Goal: Book appointment/travel/reservation

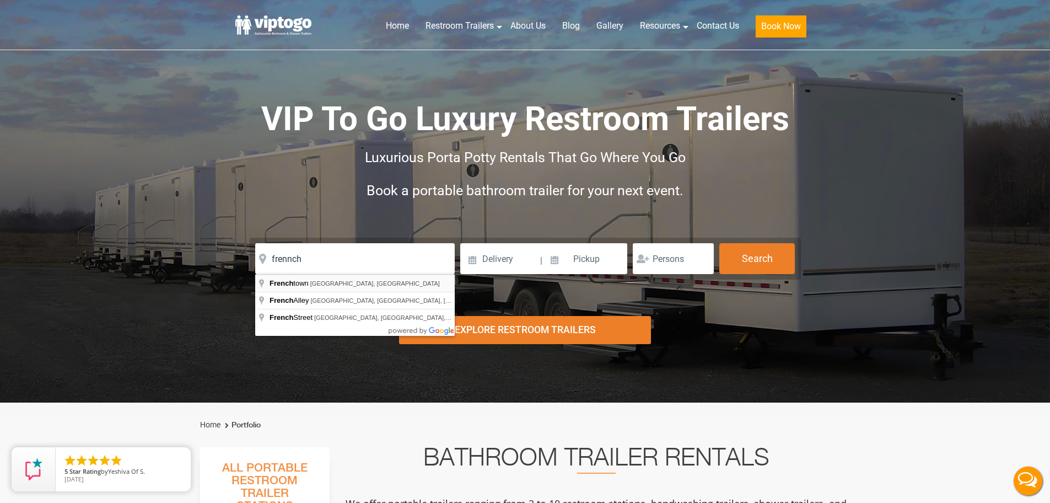
type input "[GEOGRAPHIC_DATA], [GEOGRAPHIC_DATA], [GEOGRAPHIC_DATA]"
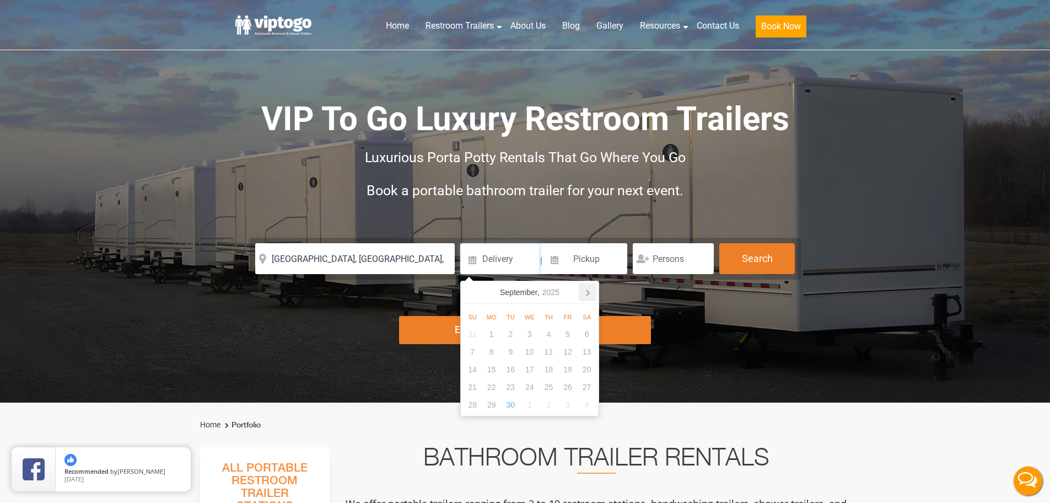
click at [583, 293] on icon at bounding box center [588, 292] width 18 height 18
click at [532, 388] on div "22" at bounding box center [529, 387] width 19 height 18
type input "[DATE]"
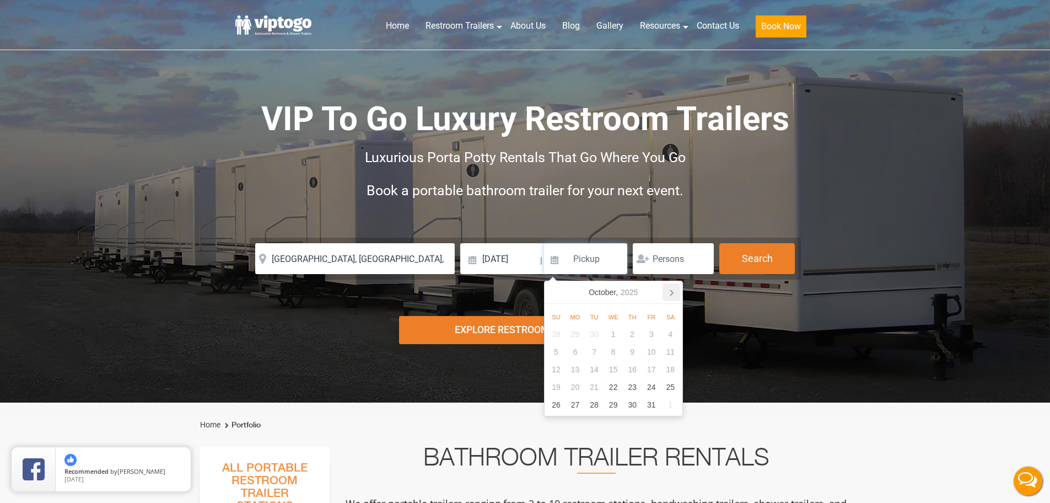
click at [673, 298] on icon at bounding box center [672, 292] width 18 height 18
click at [672, 290] on icon at bounding box center [672, 292] width 18 height 18
click at [552, 291] on icon at bounding box center [556, 292] width 18 height 18
click at [613, 384] on div "19" at bounding box center [613, 387] width 19 height 18
type input "[DATE]"
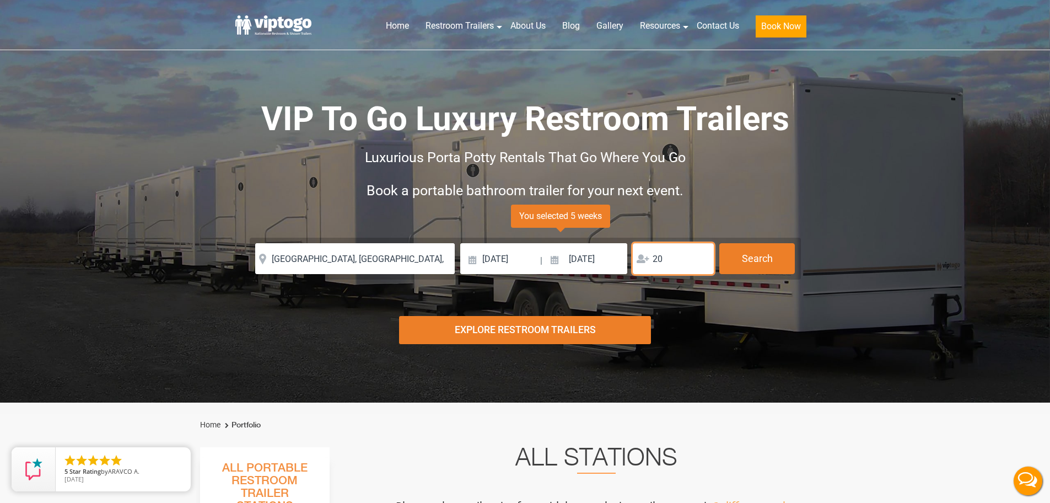
type input "20"
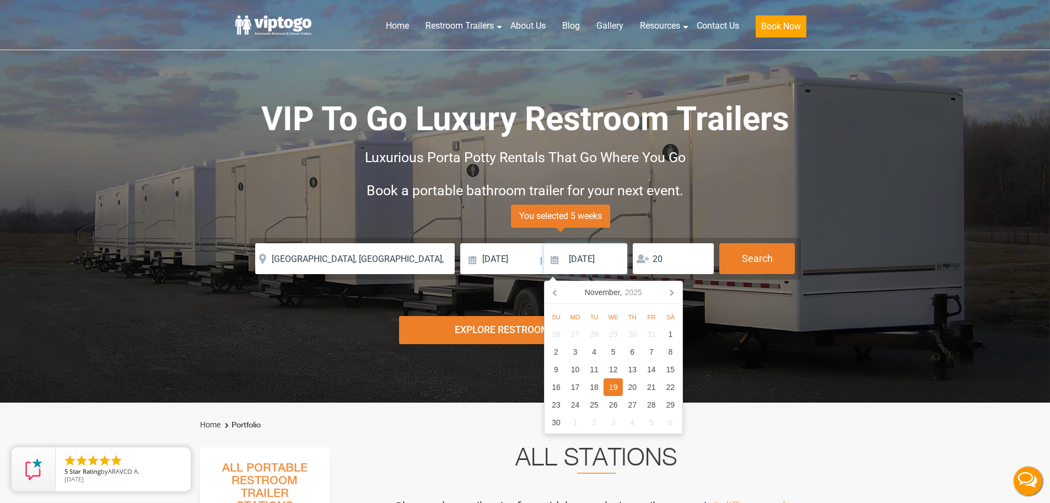
click at [592, 260] on input "[DATE]" at bounding box center [586, 258] width 84 height 31
click at [611, 372] on div "12" at bounding box center [613, 369] width 19 height 18
type input "[DATE]"
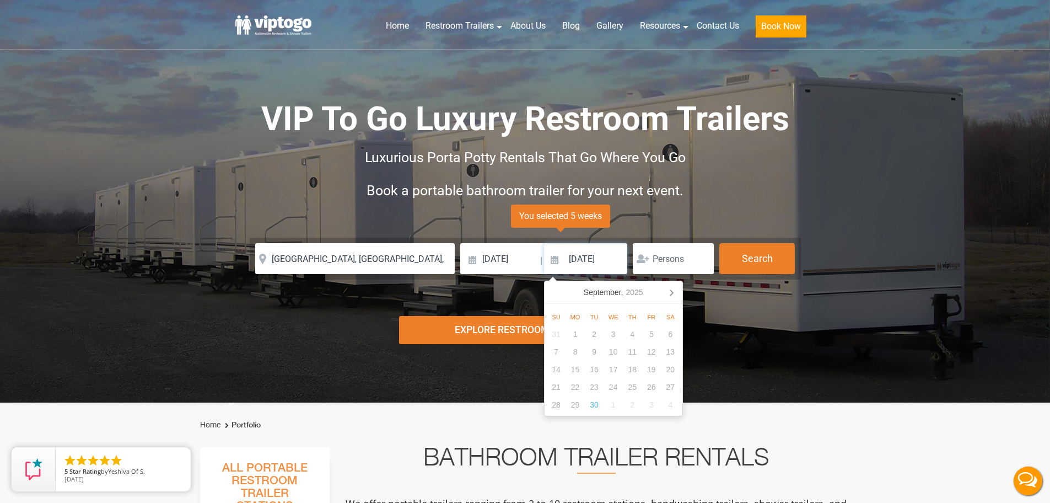
click at [591, 263] on input "[DATE]" at bounding box center [586, 258] width 84 height 31
click at [672, 293] on icon at bounding box center [671, 293] width 3 height 6
click at [669, 295] on icon at bounding box center [672, 292] width 18 height 18
click at [612, 370] on div "12" at bounding box center [613, 369] width 19 height 18
type input "[DATE]"
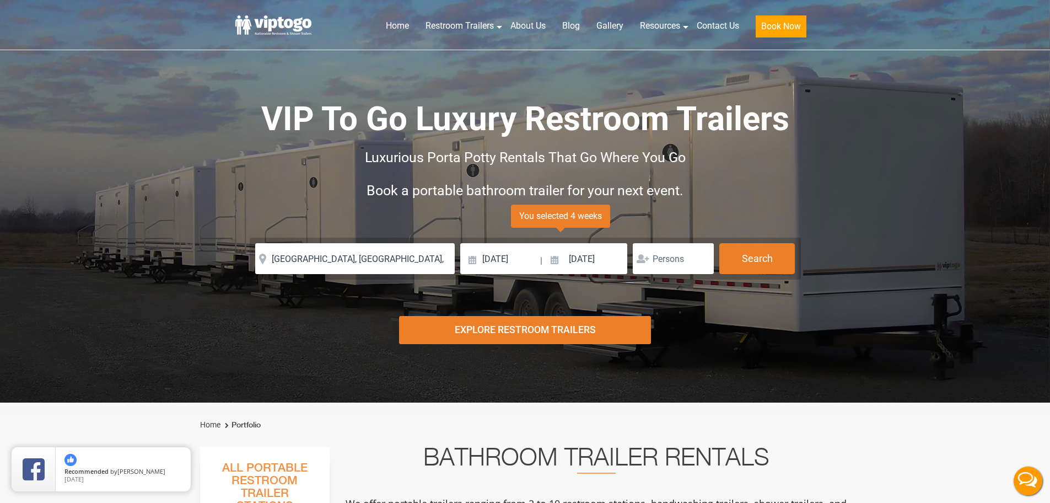
click at [746, 219] on div "VIP To Go Luxury Restroom Trailers Luxurious Porta Potty Rentals That Go Where …" at bounding box center [525, 167] width 579 height 141
click at [677, 260] on input "number" at bounding box center [673, 258] width 81 height 31
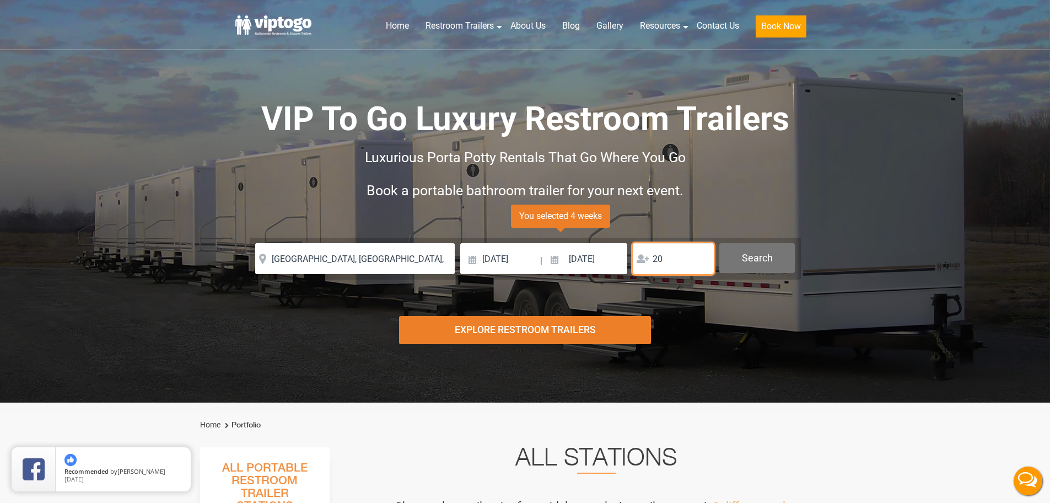
type input "20"
click at [752, 260] on button "Search" at bounding box center [757, 258] width 76 height 30
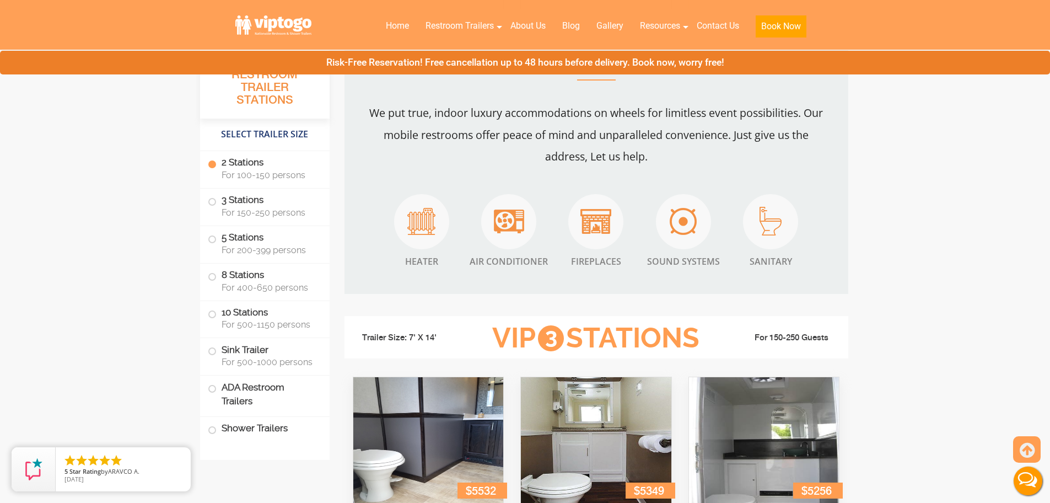
scroll to position [998, 0]
